Goal: Task Accomplishment & Management: Manage account settings

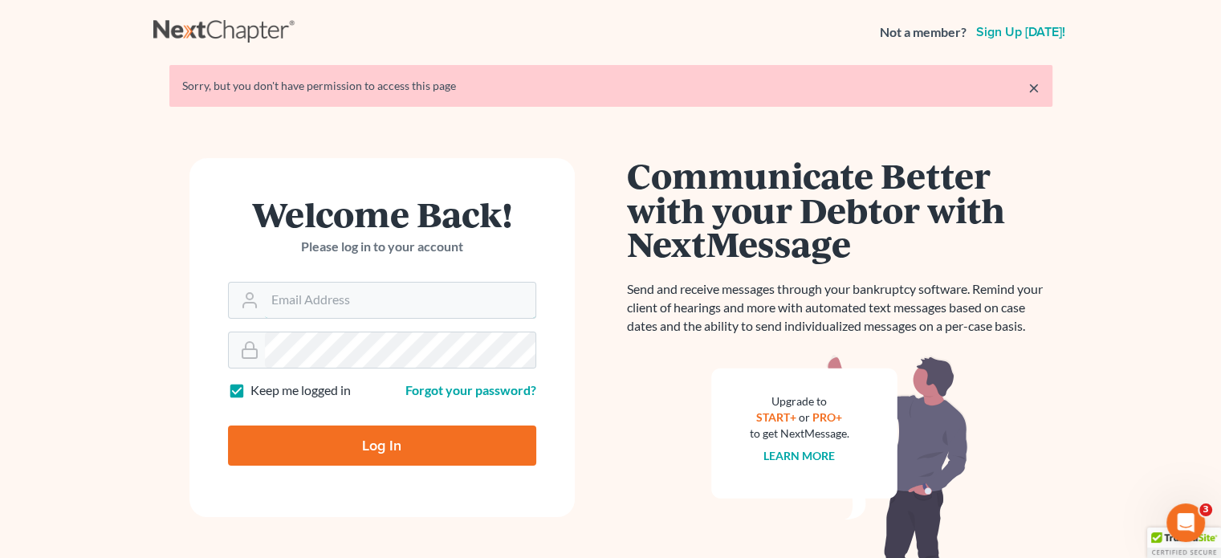
type input "[PERSON_NAME][EMAIL_ADDRESS][DOMAIN_NAME]"
click at [347, 443] on input "Log In" at bounding box center [382, 446] width 308 height 40
type input "Thinking..."
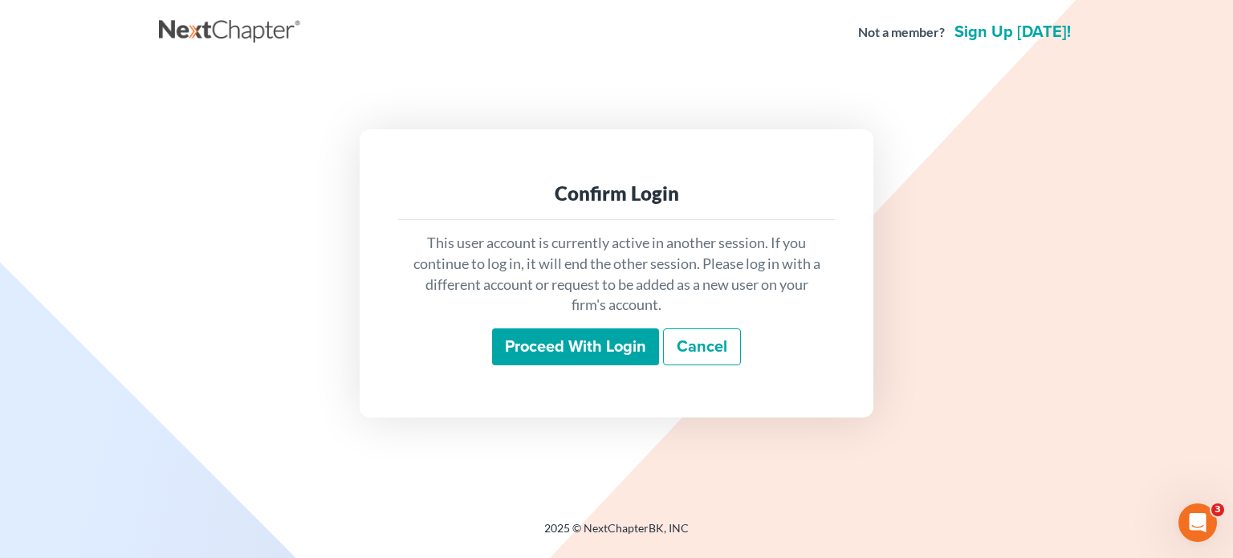
click at [605, 355] on input "Proceed with login" at bounding box center [575, 346] width 167 height 37
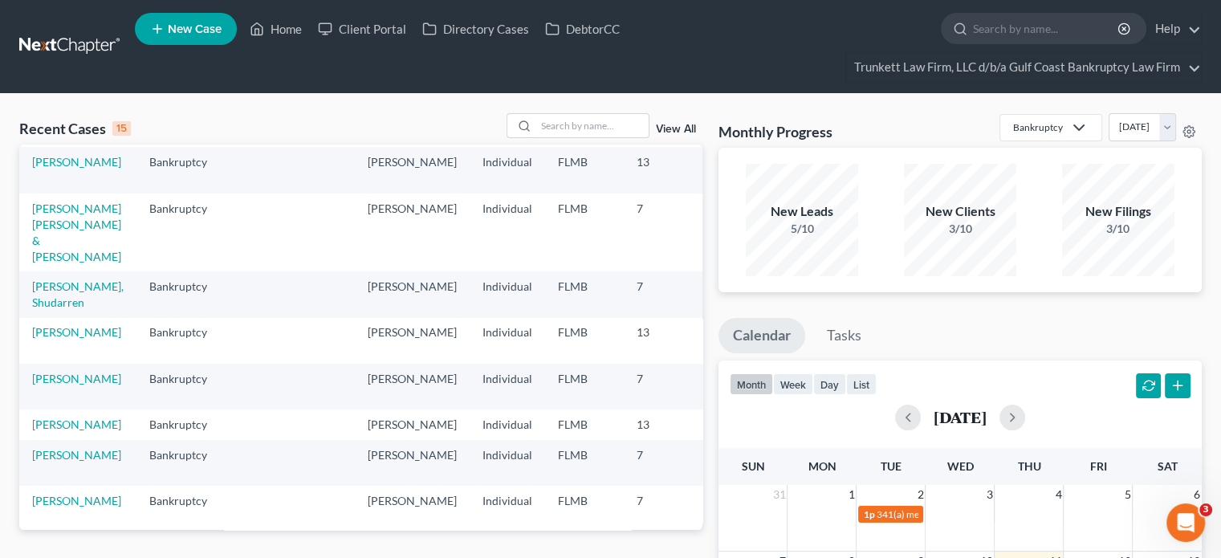
scroll to position [80, 0]
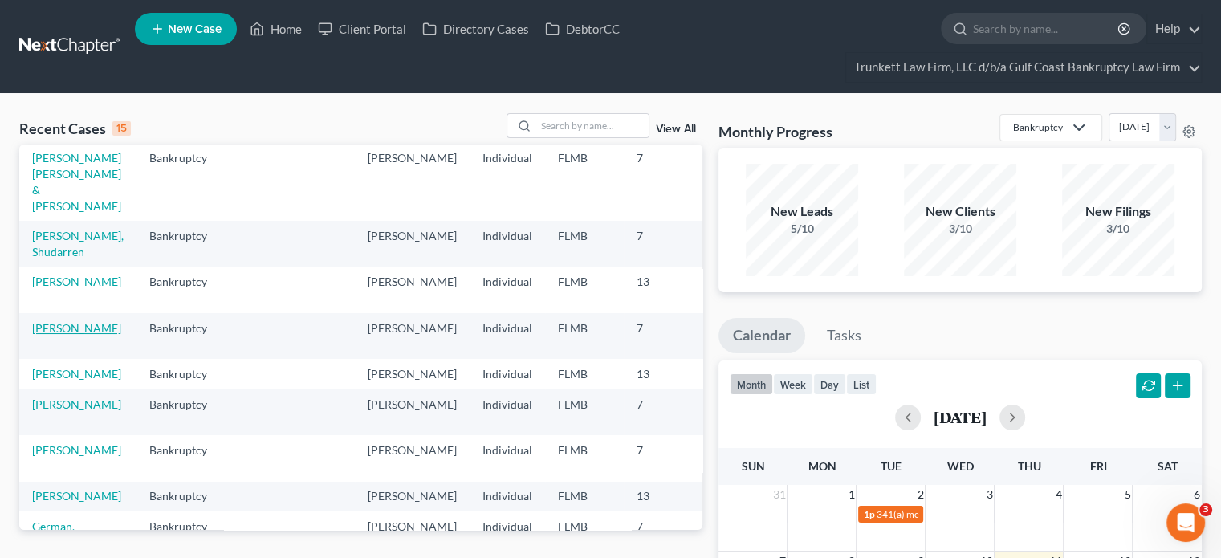
click at [72, 335] on link "[PERSON_NAME]" at bounding box center [76, 328] width 89 height 14
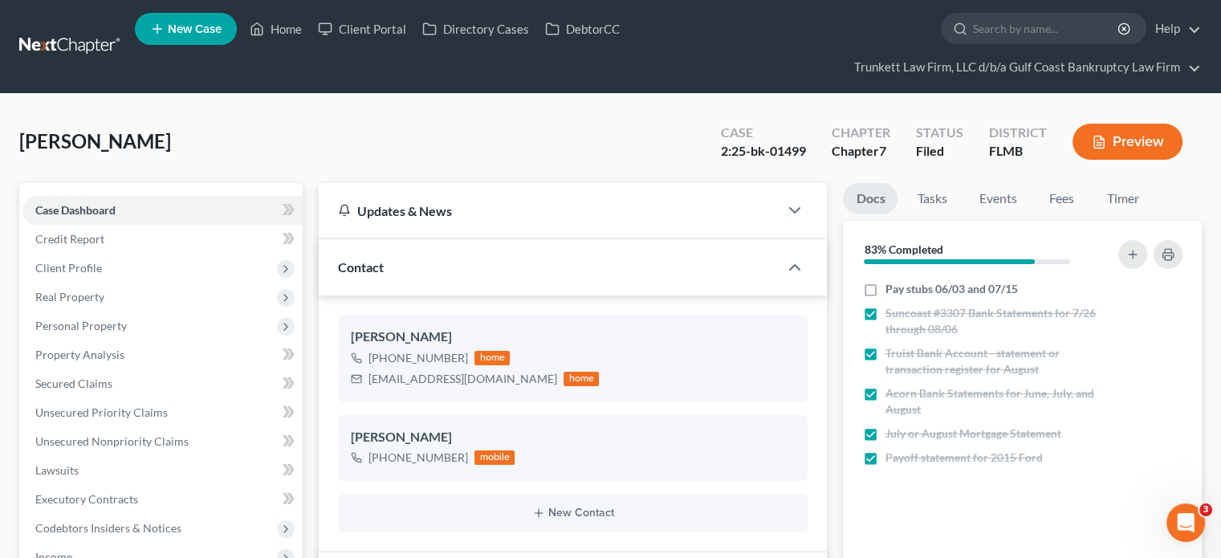
click at [84, 36] on link at bounding box center [70, 46] width 103 height 29
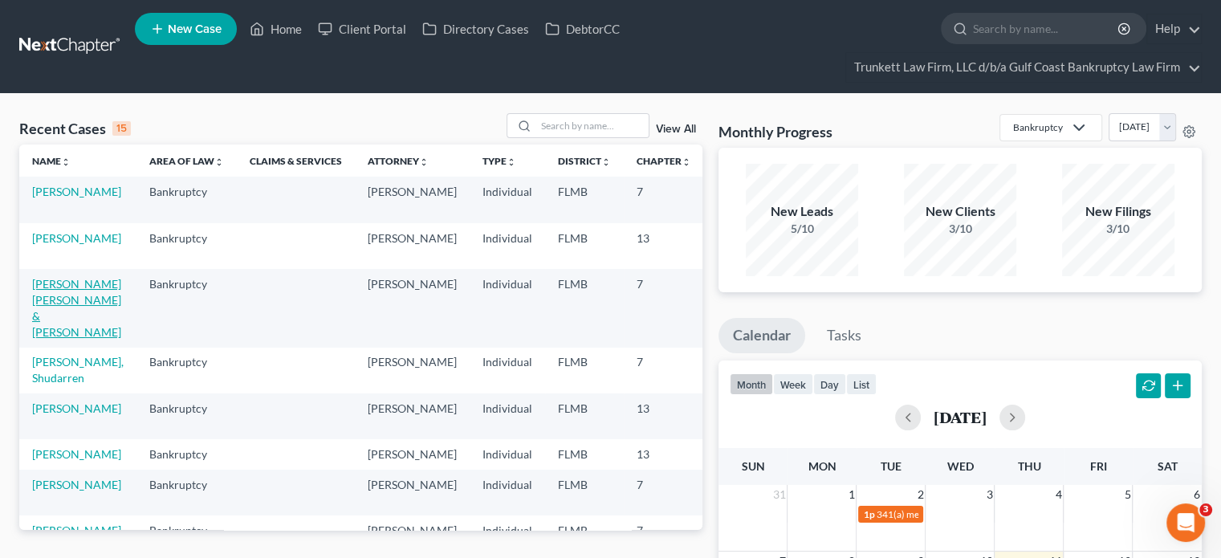
click at [64, 302] on link "[PERSON_NAME] [PERSON_NAME] & [PERSON_NAME]" at bounding box center [76, 308] width 89 height 62
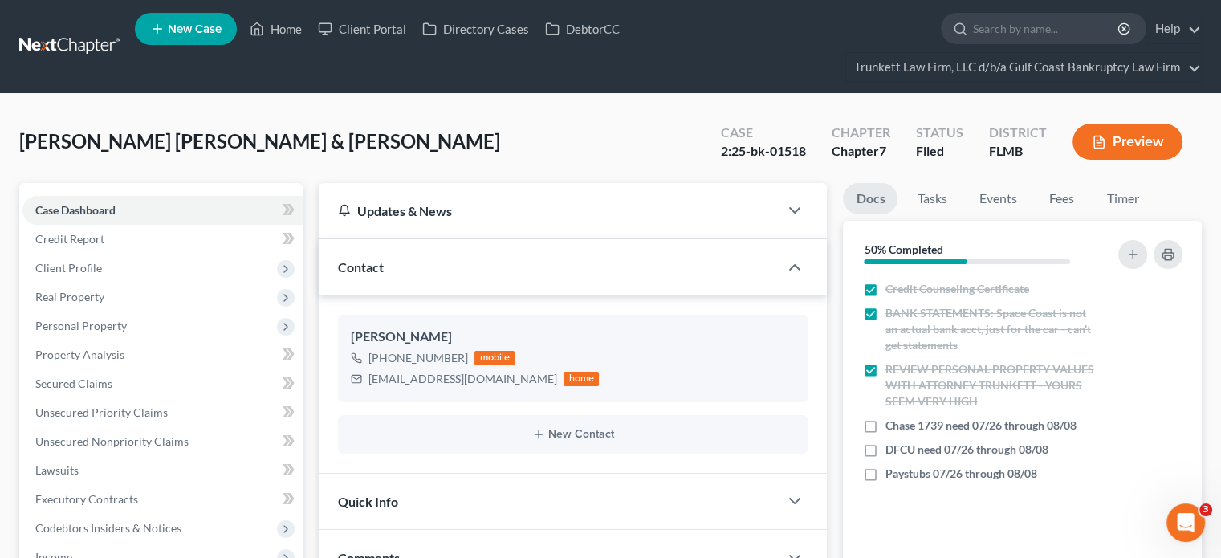
scroll to position [644, 0]
click at [633, 189] on div "Updates & News" at bounding box center [549, 210] width 460 height 55
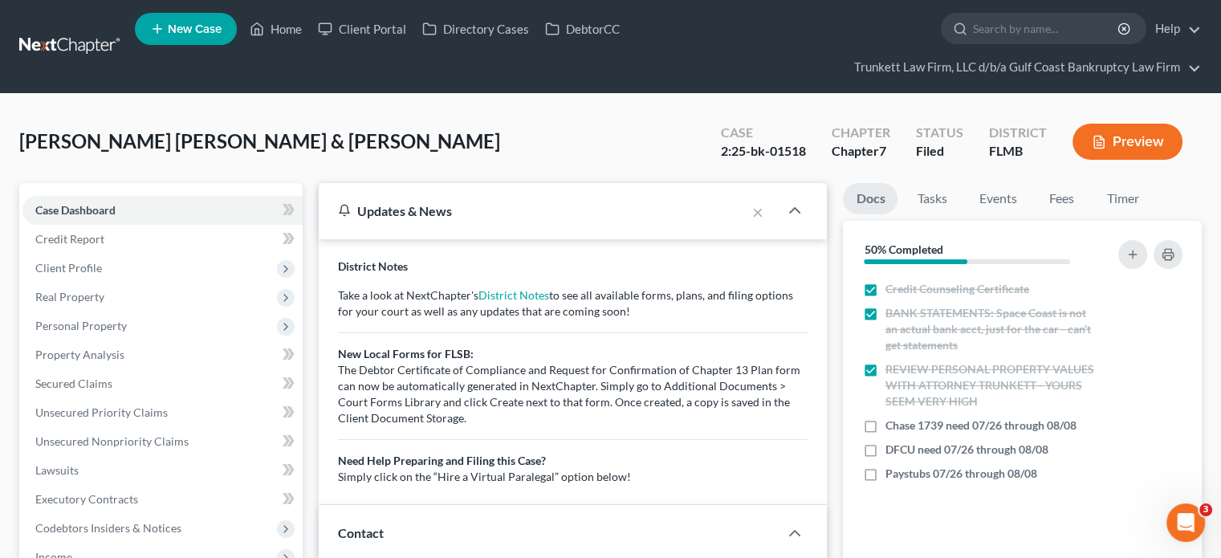
click at [605, 131] on div "[PERSON_NAME] [PERSON_NAME] & [PERSON_NAME] Upgraded Case 2:25-bk-01518 Chapter…" at bounding box center [610, 148] width 1183 height 70
click at [568, 202] on div "Updates & News" at bounding box center [532, 210] width 388 height 17
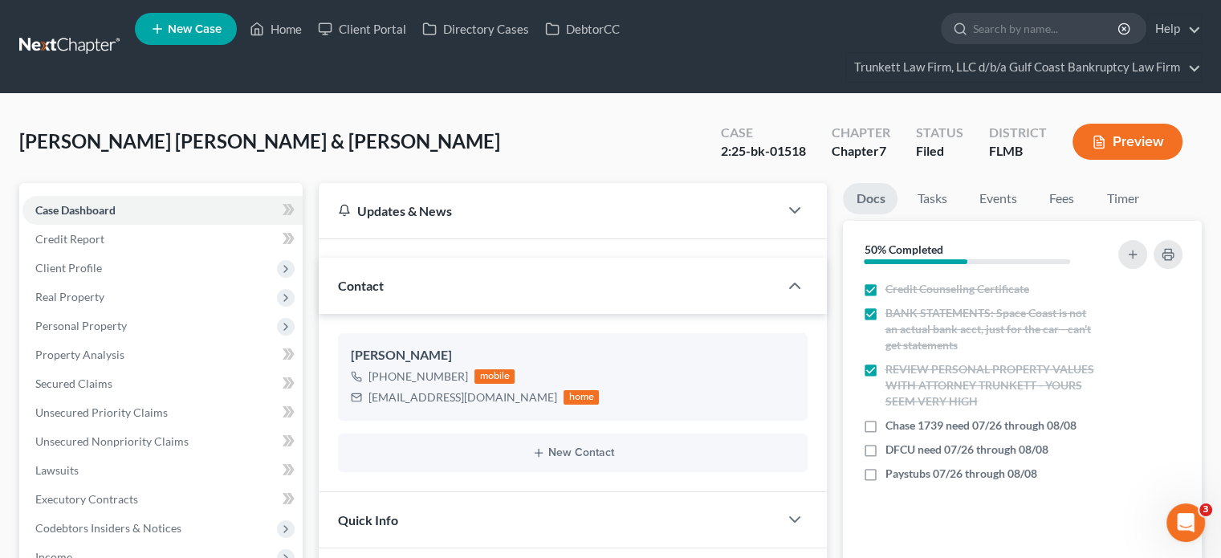
click at [567, 124] on div "[PERSON_NAME] [PERSON_NAME] & [PERSON_NAME] Upgraded Case 2:25-bk-01518 Chapter…" at bounding box center [610, 148] width 1183 height 70
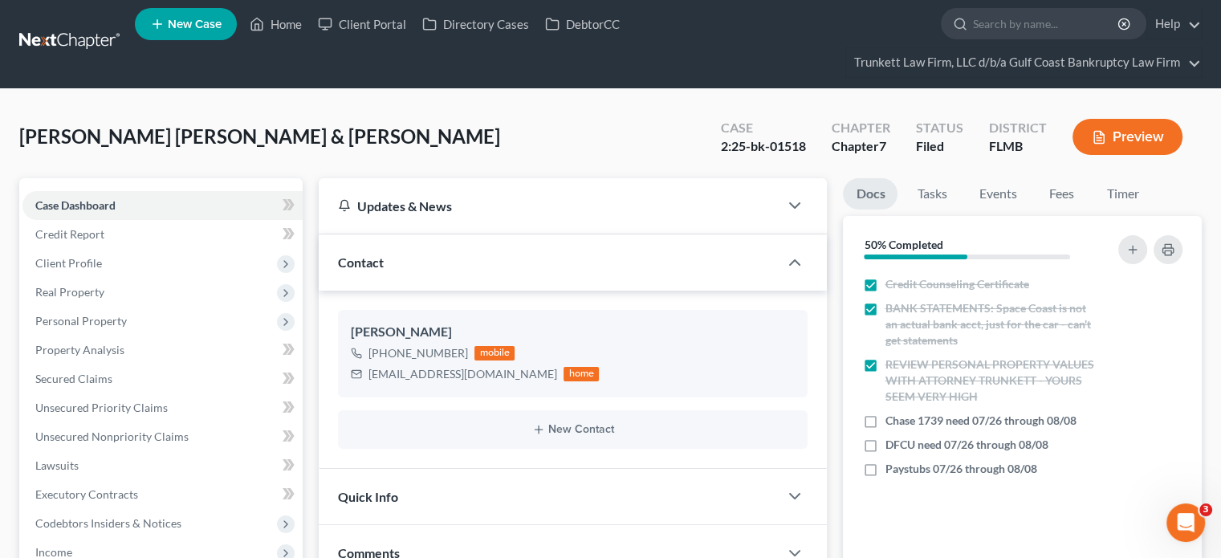
scroll to position [0, 0]
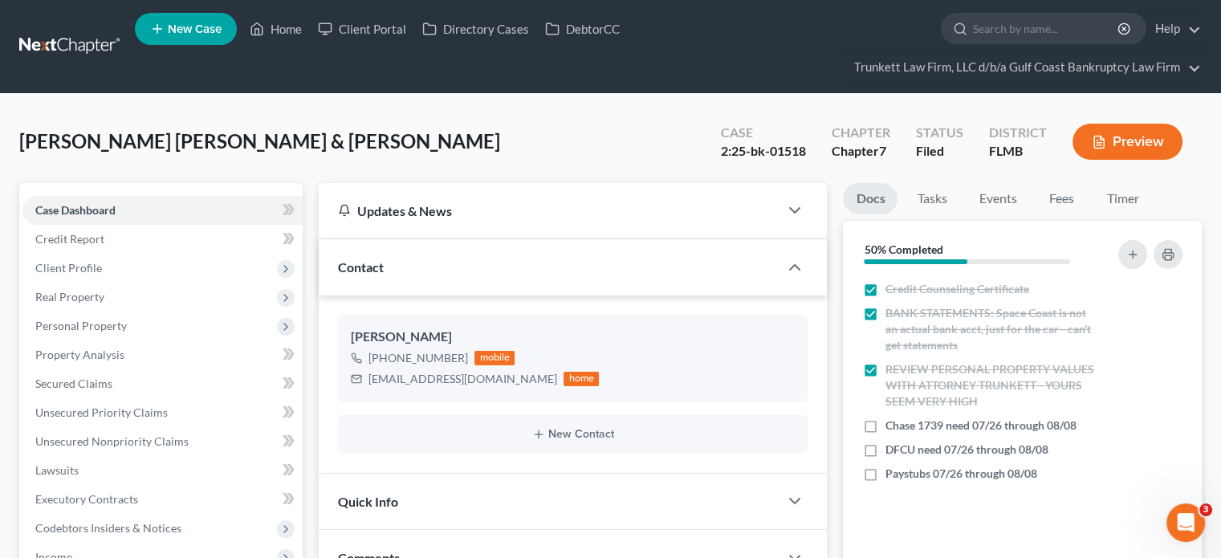
click at [67, 39] on link at bounding box center [70, 46] width 103 height 29
